Goal: Find specific page/section: Find specific page/section

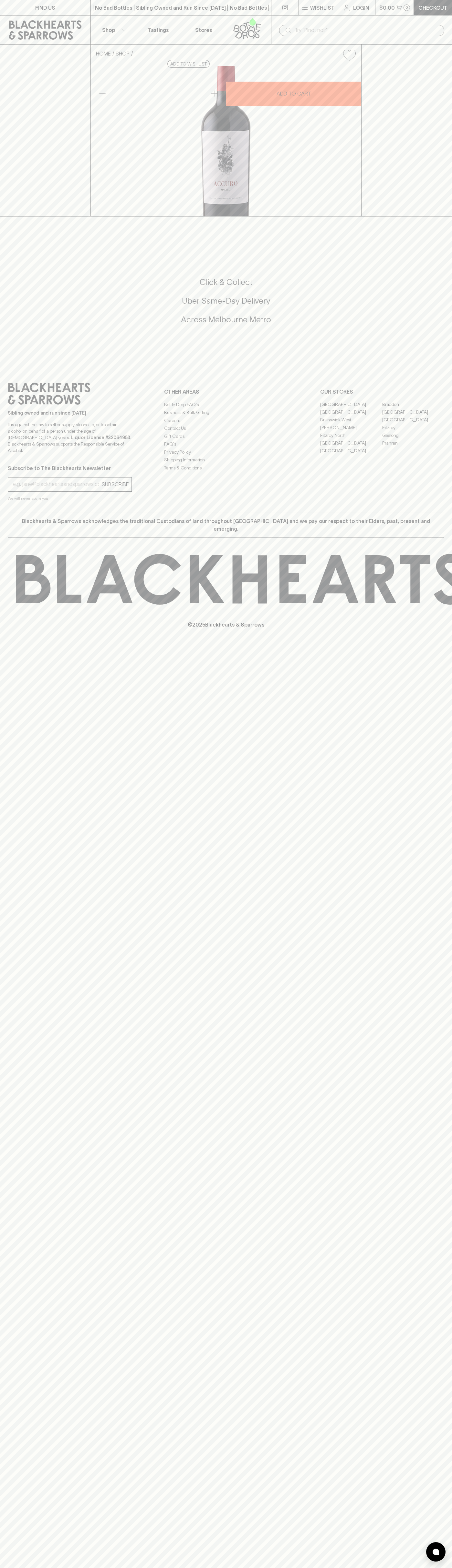
click at [221, 23] on link "Stores" at bounding box center [203, 29] width 45 height 29
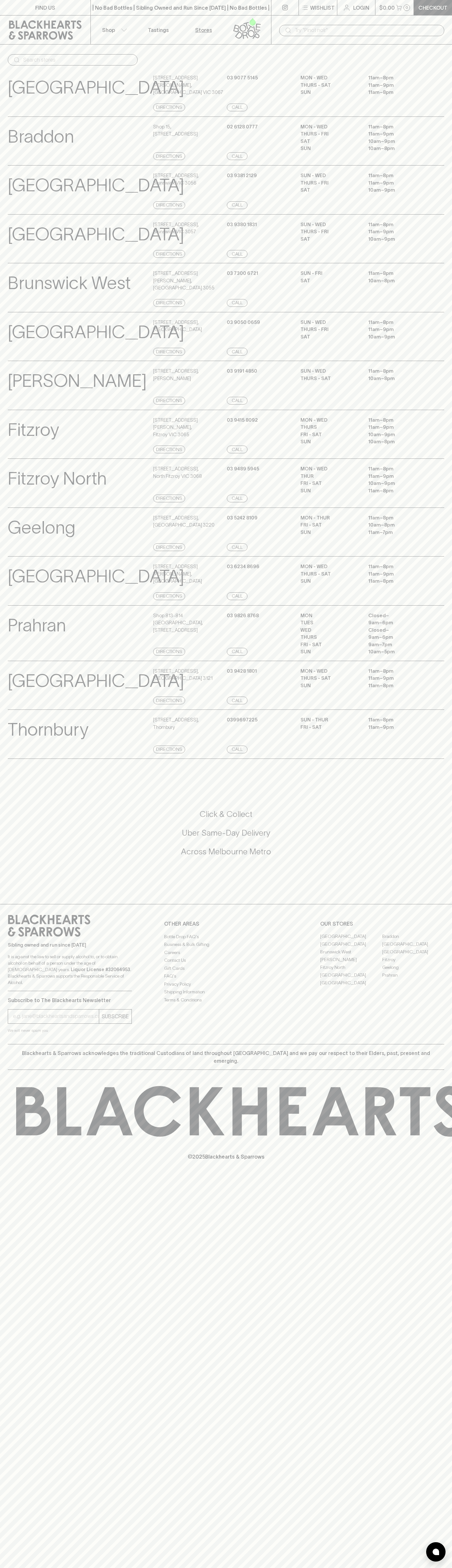
click at [436, 103] on div "MON - WED 11am – 8pm THURS - SAT 11am – 9pm SUN 11am – 8pm" at bounding box center [372, 93] width 144 height 37
click at [397, 1567] on html "FIND US | No Bad Bottles | Sibling Owned and Run Since [DATE] | No Bad Bottles …" at bounding box center [226, 784] width 452 height 1568
click at [24, 133] on p "Braddon" at bounding box center [41, 136] width 66 height 27
